Goal: Task Accomplishment & Management: Manage account settings

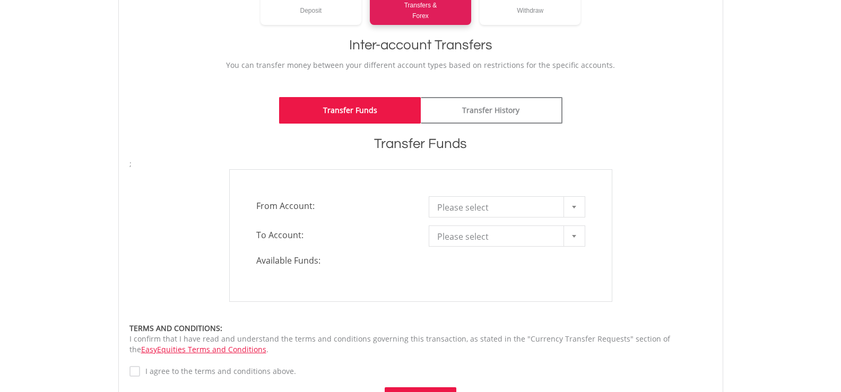
scroll to position [195, 0]
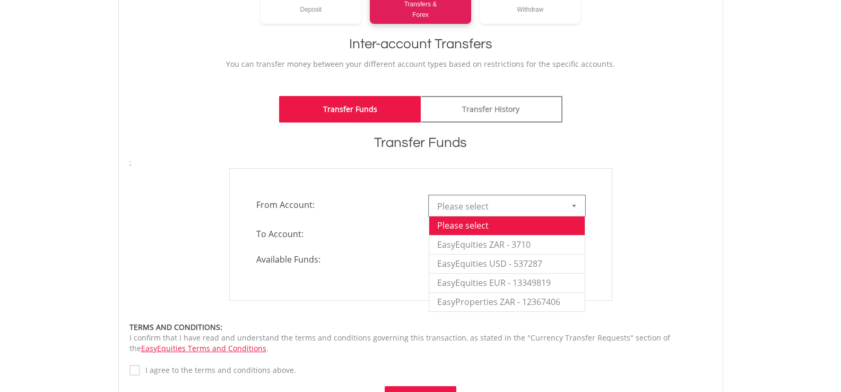
click at [548, 207] on span "Please select" at bounding box center [499, 206] width 124 height 21
click at [474, 246] on li "EasyEquities ZAR - 3710" at bounding box center [506, 244] width 155 height 19
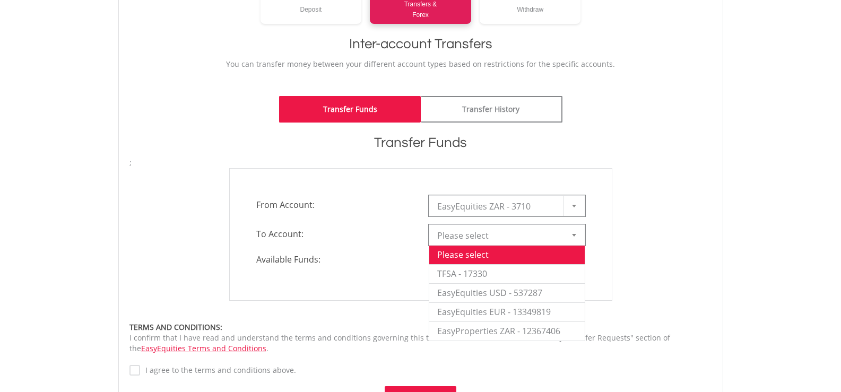
click at [475, 237] on span "Please select" at bounding box center [499, 235] width 124 height 21
click at [462, 291] on li "EasyEquities USD - 537287" at bounding box center [506, 292] width 155 height 19
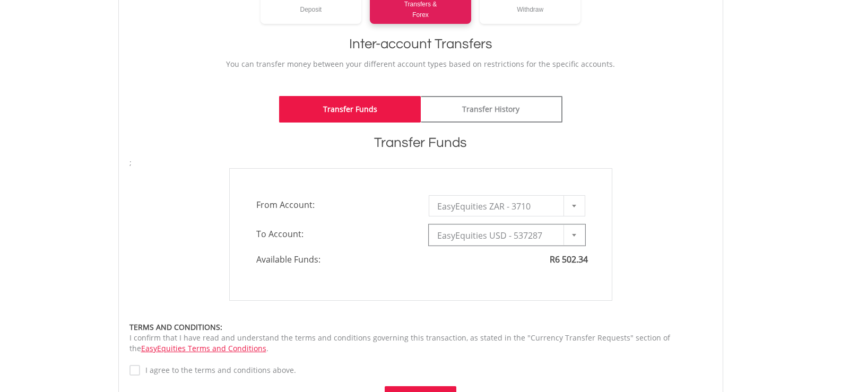
type input "*"
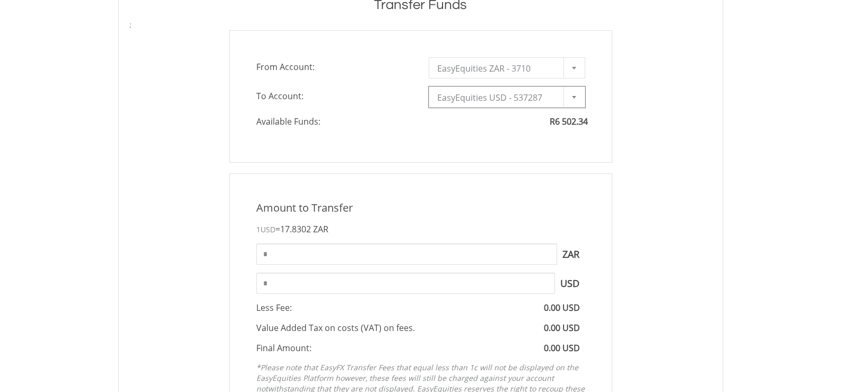
scroll to position [371, 0]
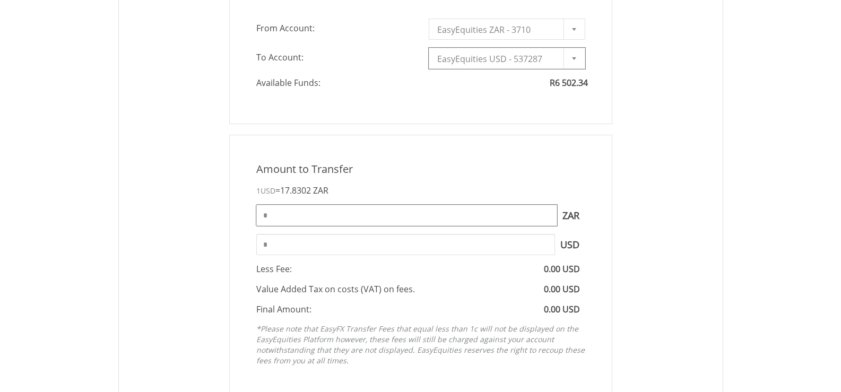
click at [286, 213] on input "*" at bounding box center [406, 215] width 301 height 21
type input "*"
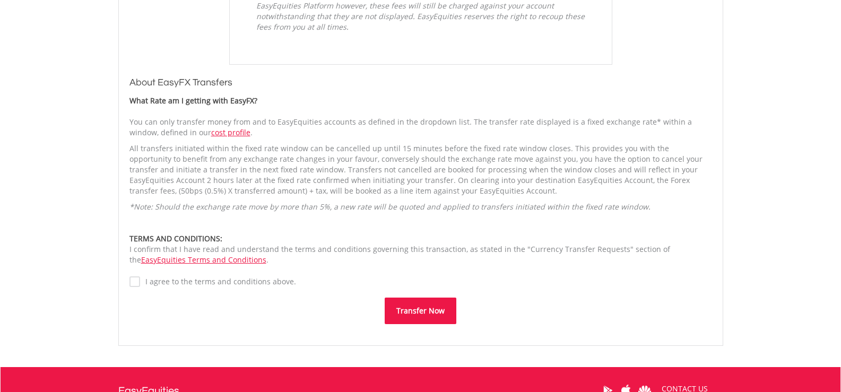
scroll to position [707, 0]
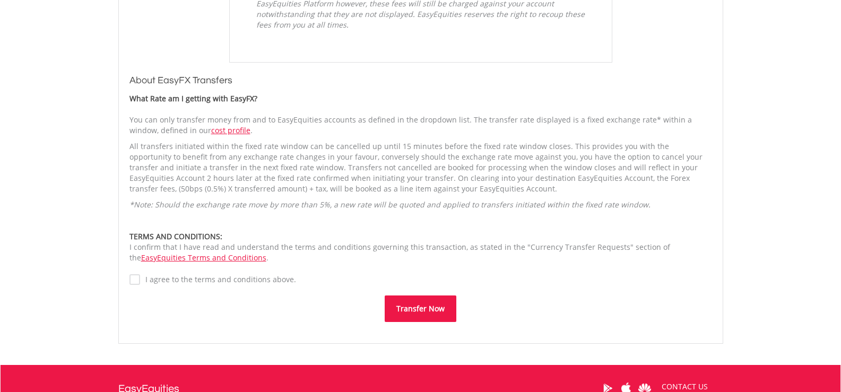
type input "****"
type input "******"
click at [140, 284] on label "I agree to the terms and conditions above." at bounding box center [218, 279] width 156 height 11
click at [417, 308] on button "Transfer Now" at bounding box center [421, 309] width 72 height 27
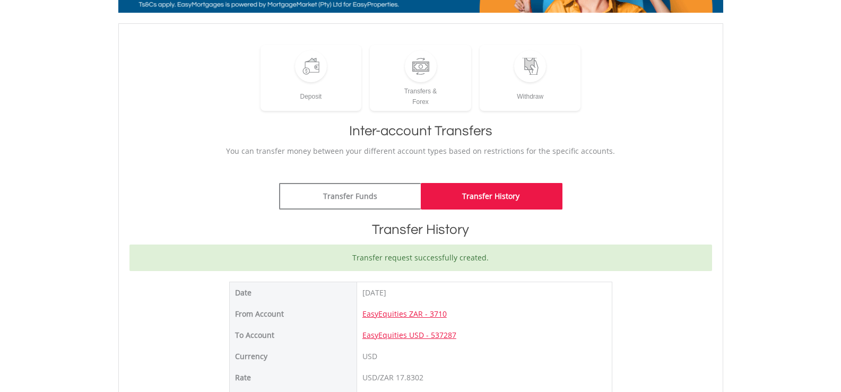
scroll to position [106, 0]
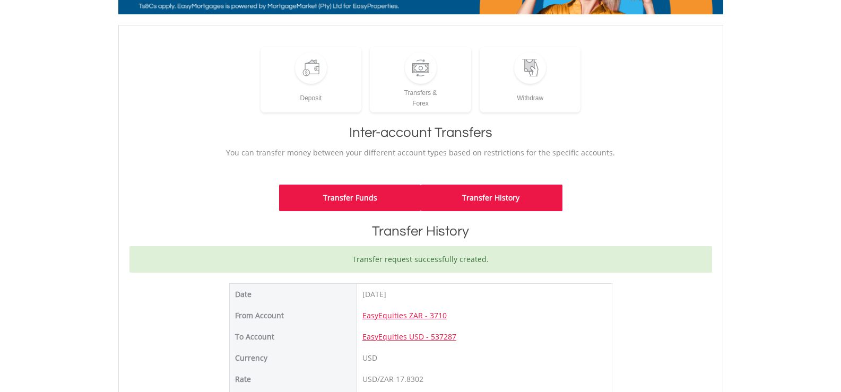
click at [342, 200] on link "Transfer Funds" at bounding box center [350, 198] width 142 height 27
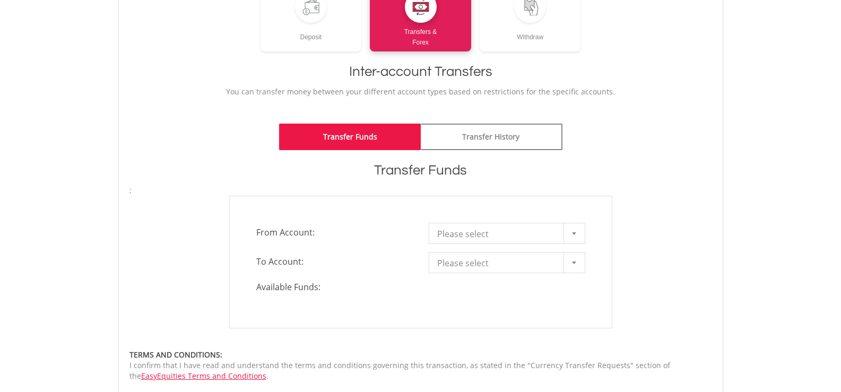
scroll to position [230, 0]
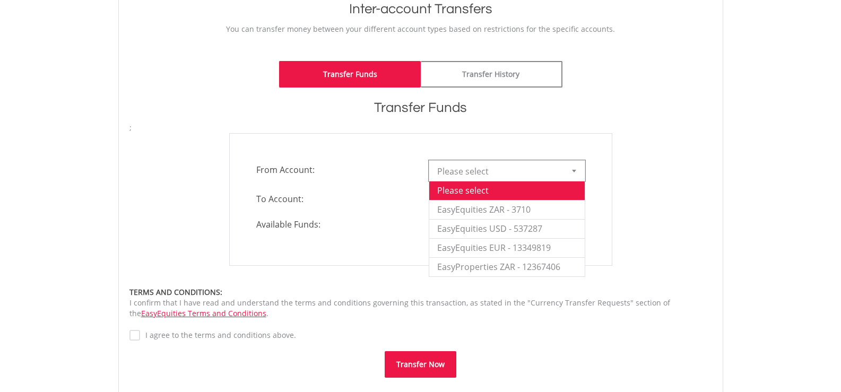
drag, startPoint x: 525, startPoint y: 165, endPoint x: 518, endPoint y: 167, distance: 7.2
click at [525, 165] on span "Please select" at bounding box center [499, 171] width 124 height 21
click at [462, 207] on li "EasyEquities ZAR - 3710" at bounding box center [506, 209] width 155 height 19
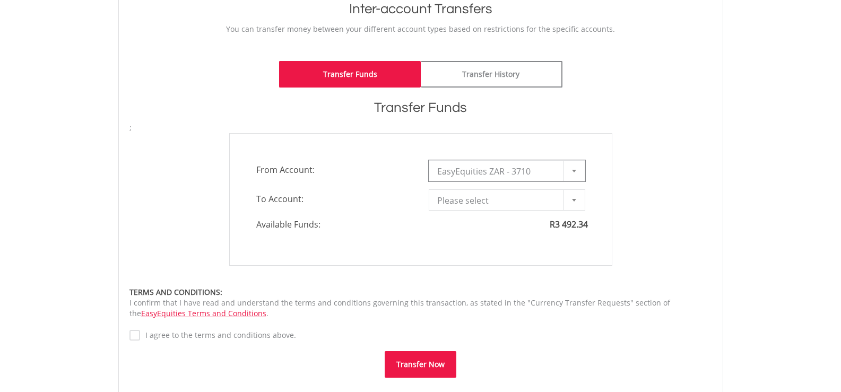
click at [480, 200] on span "Please select" at bounding box center [499, 200] width 124 height 21
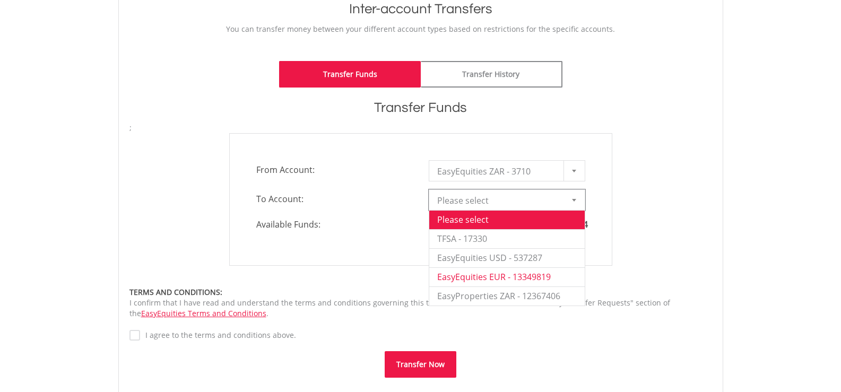
click at [485, 281] on li "EasyEquities EUR - 13349819" at bounding box center [506, 276] width 155 height 19
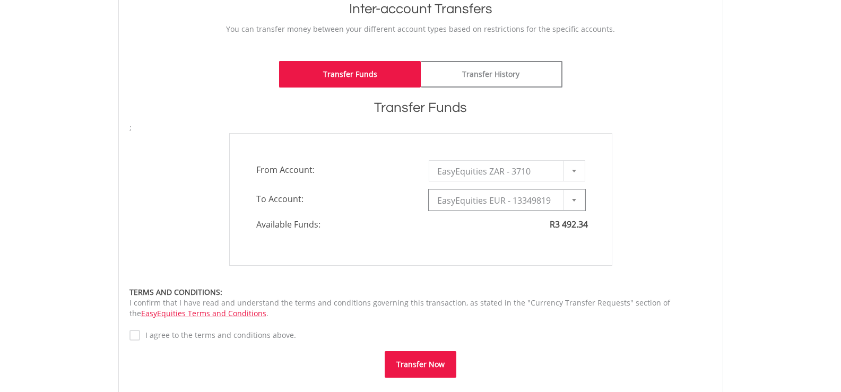
type input "*"
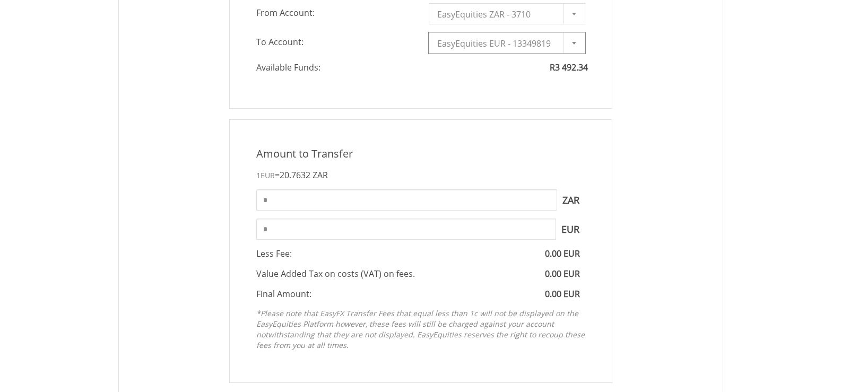
scroll to position [389, 0]
click at [269, 195] on input "*" at bounding box center [406, 197] width 301 height 21
drag, startPoint x: 265, startPoint y: 198, endPoint x: 210, endPoint y: 200, distance: 54.7
click at [210, 200] on div "Amount to Transfer 1 EUR = 20.7632 ZAR **** ZAR You can transfer funds into you…" at bounding box center [421, 249] width 599 height 264
type input "***"
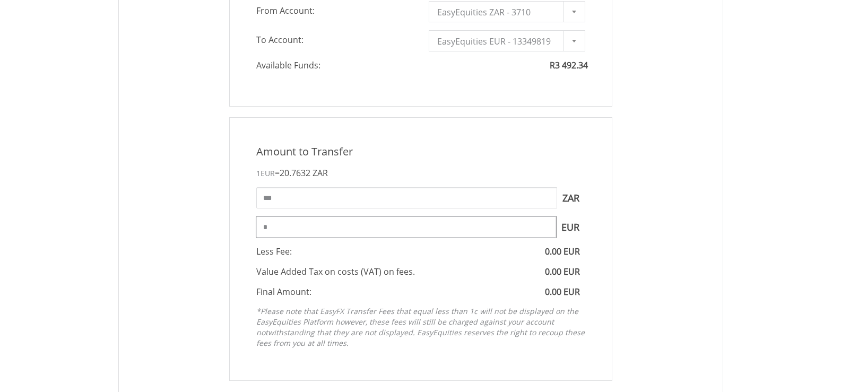
type input "*****"
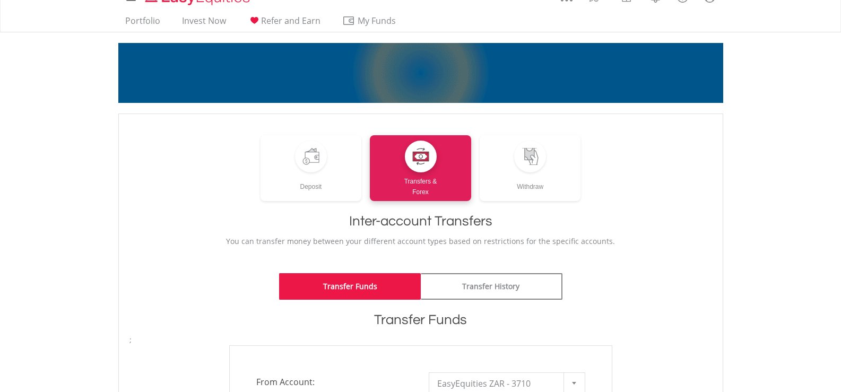
scroll to position [0, 0]
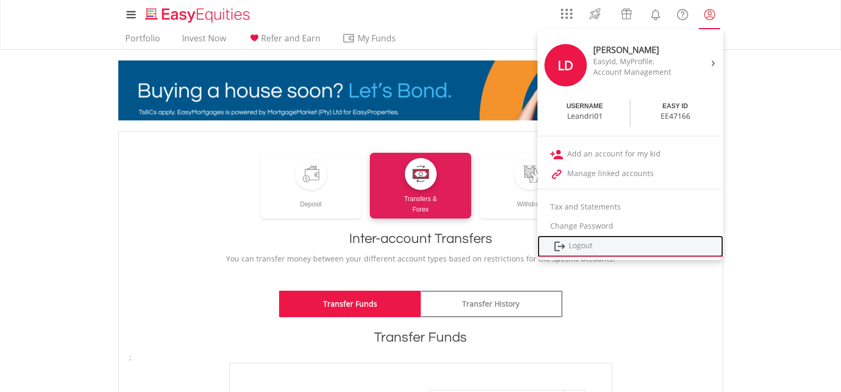
click at [571, 242] on link "Logout" at bounding box center [631, 247] width 186 height 22
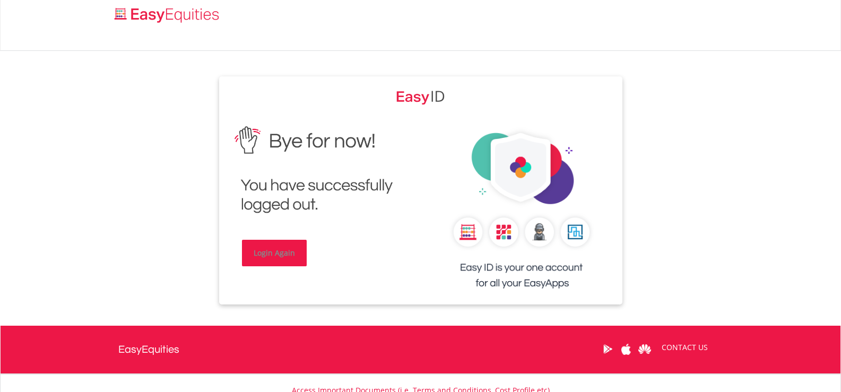
click at [276, 258] on link "Login Again" at bounding box center [274, 253] width 65 height 27
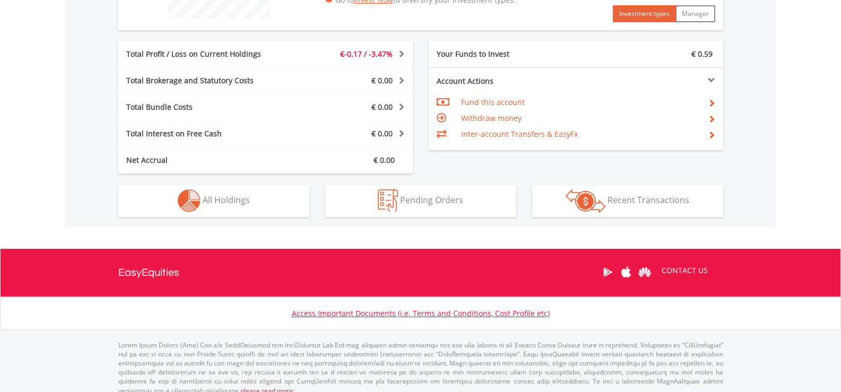
scroll to position [506, 0]
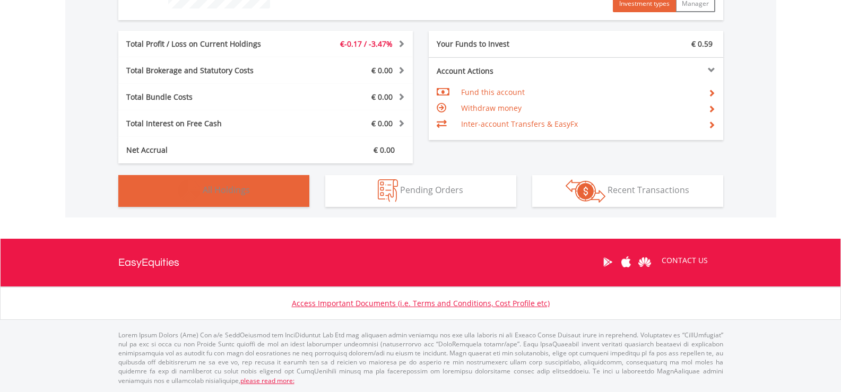
drag, startPoint x: 225, startPoint y: 188, endPoint x: 211, endPoint y: 187, distance: 14.3
click at [223, 187] on span "All Holdings" at bounding box center [226, 190] width 47 height 12
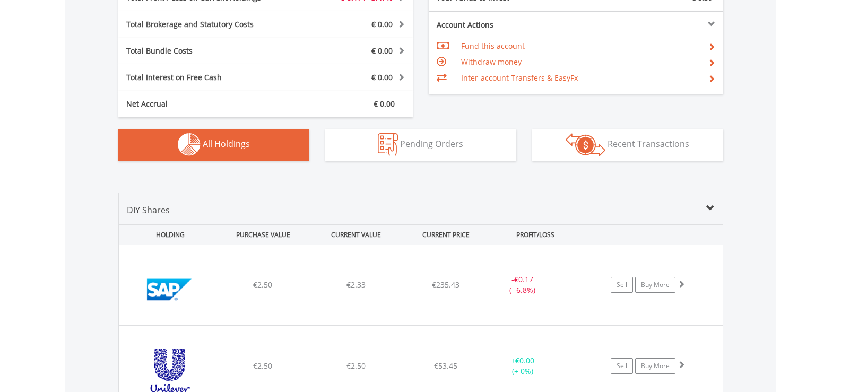
scroll to position [0, 0]
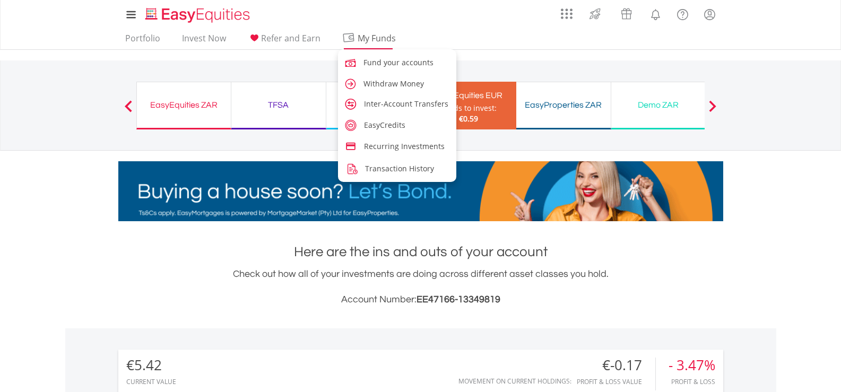
click at [366, 37] on span "My Funds" at bounding box center [377, 38] width 70 height 14
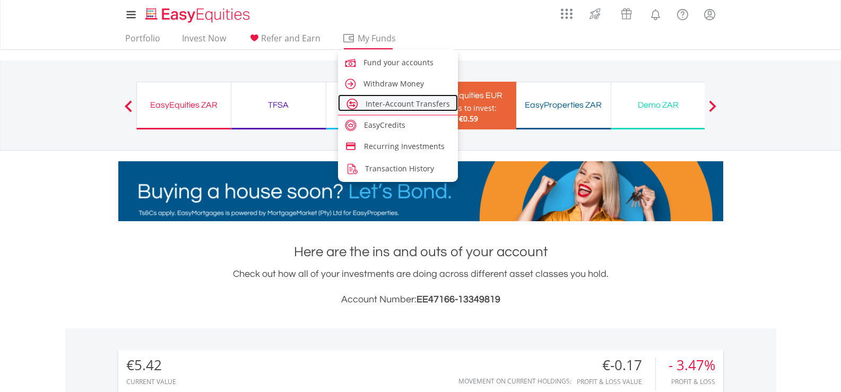
click at [367, 105] on span "Inter-Account Transfers" at bounding box center [408, 104] width 84 height 10
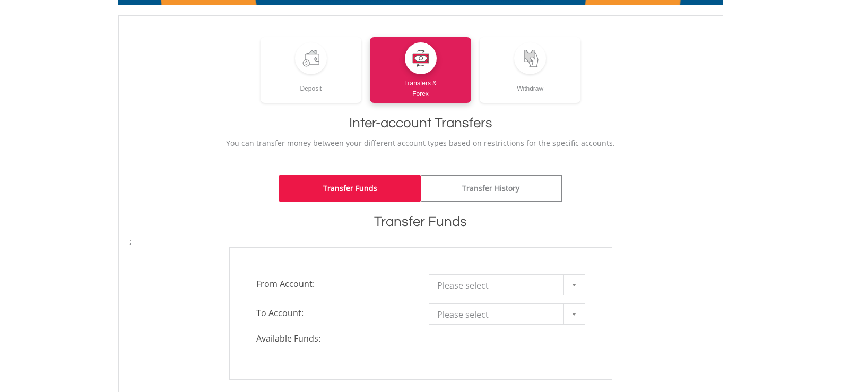
scroll to position [195, 0]
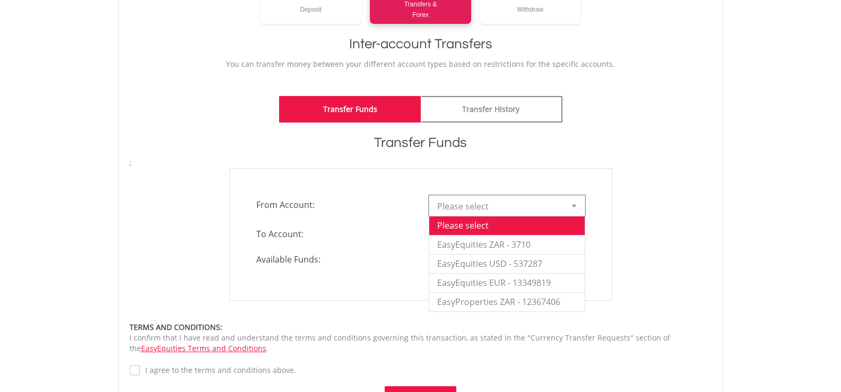
click at [505, 211] on span "Please select" at bounding box center [499, 206] width 124 height 21
click at [480, 243] on li "EasyEquities ZAR - 3710" at bounding box center [506, 244] width 155 height 19
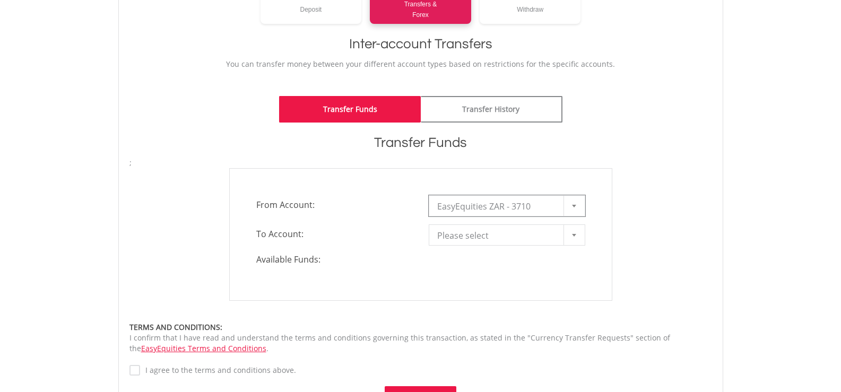
click at [487, 234] on span "Please select" at bounding box center [499, 235] width 124 height 21
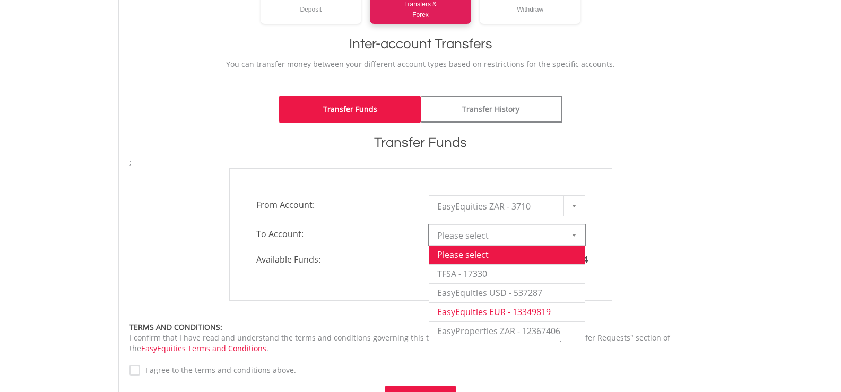
click at [488, 308] on li "EasyEquities EUR - 13349819" at bounding box center [506, 311] width 155 height 19
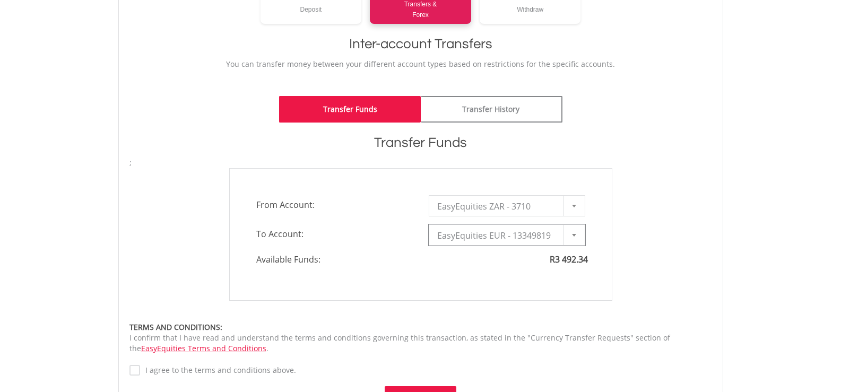
type input "*"
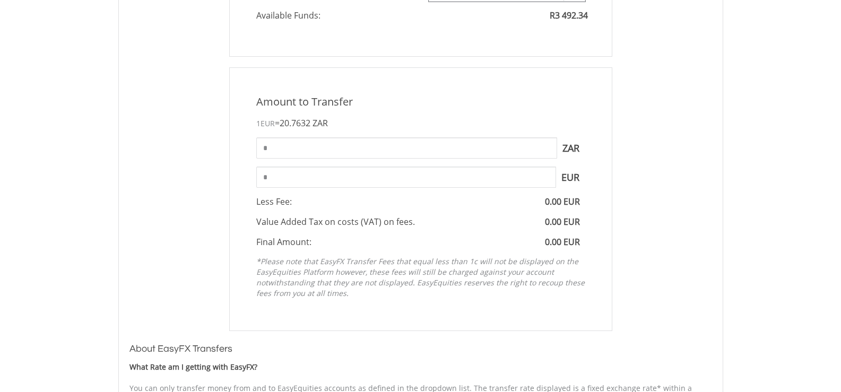
scroll to position [442, 0]
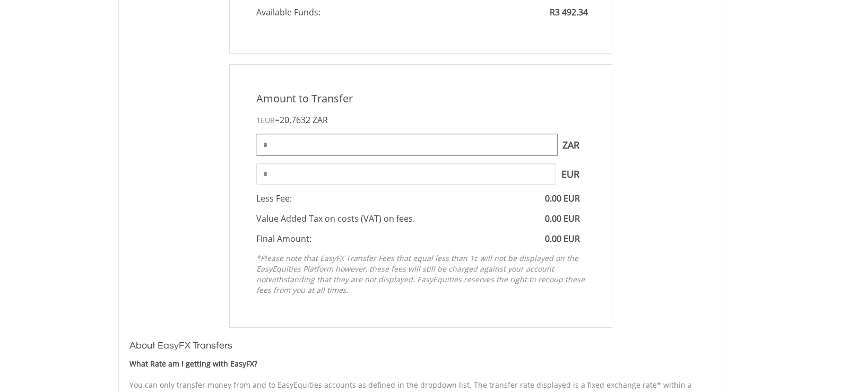
click at [296, 149] on input "*" at bounding box center [406, 144] width 301 height 21
drag, startPoint x: 273, startPoint y: 143, endPoint x: 255, endPoint y: 142, distance: 18.1
click at [255, 142] on div "* ZAR You can transfer funds into your offshore accounts as well as back into y…" at bounding box center [420, 144] width 345 height 21
type input "***"
type input "*****"
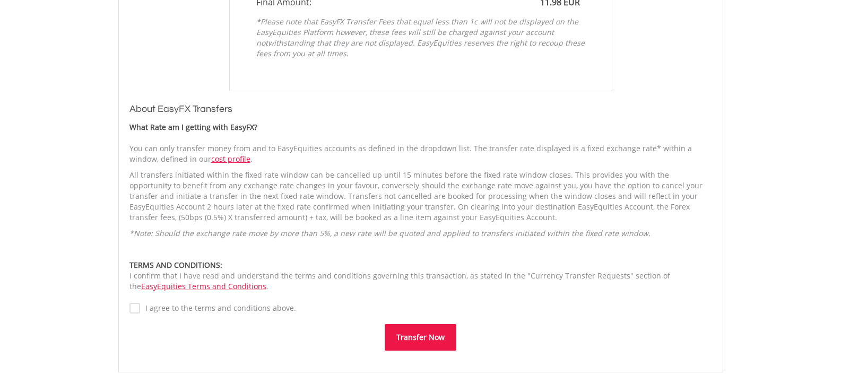
scroll to position [707, 0]
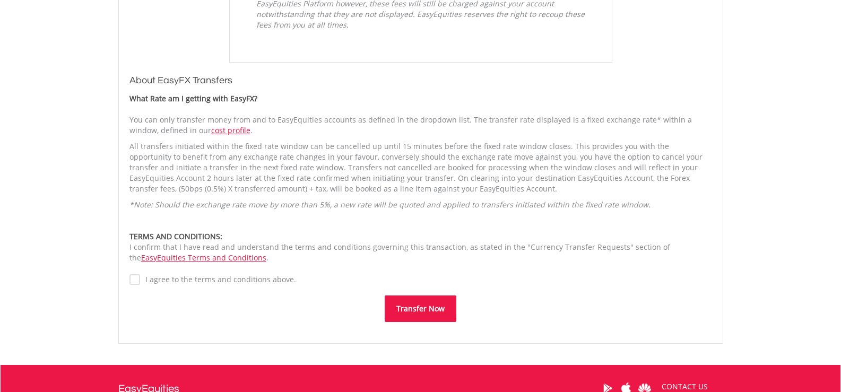
click at [409, 305] on button "Transfer Now" at bounding box center [421, 309] width 72 height 27
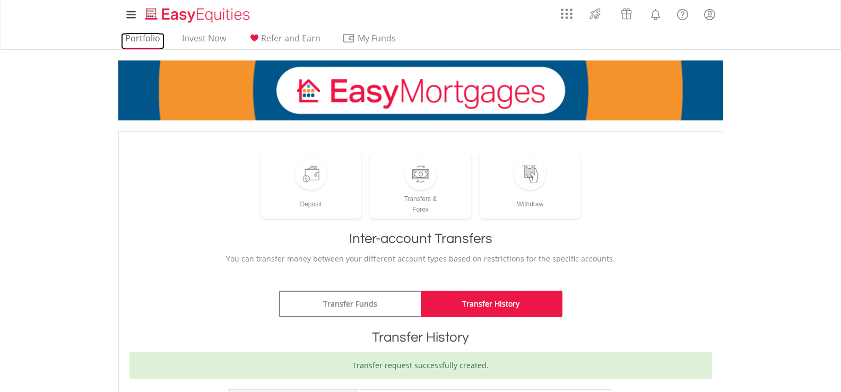
click at [141, 38] on link "Portfolio" at bounding box center [143, 41] width 44 height 16
